Goal: Find specific page/section: Find specific page/section

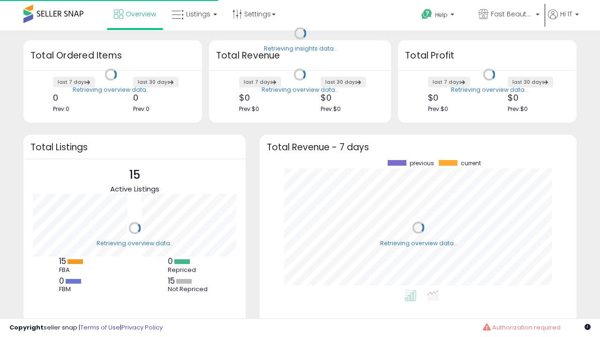
scroll to position [130, 298]
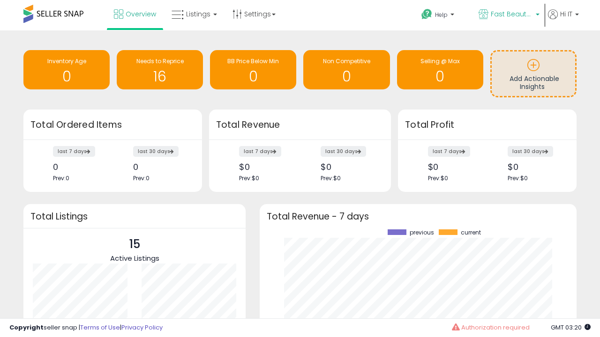
click at [508, 15] on span "Fast Beauty ([GEOGRAPHIC_DATA])" at bounding box center [512, 13] width 42 height 9
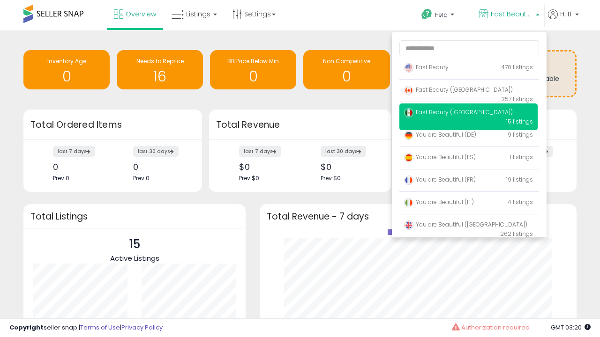
click at [468, 69] on p "Fast Beauty 470 listings" at bounding box center [468, 68] width 138 height 19
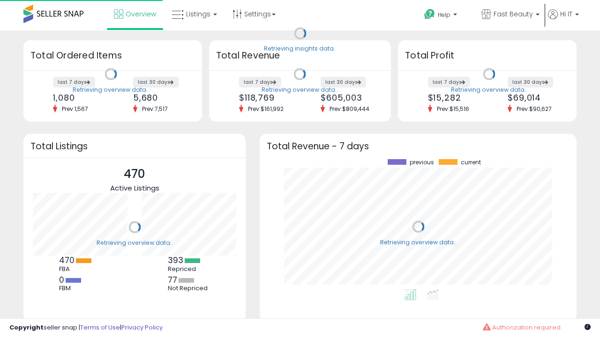
scroll to position [130, 298]
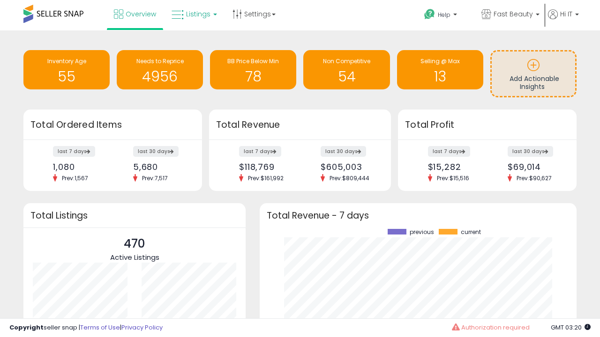
click at [193, 14] on span "Listings" at bounding box center [198, 13] width 24 height 9
